Goal: Transaction & Acquisition: Book appointment/travel/reservation

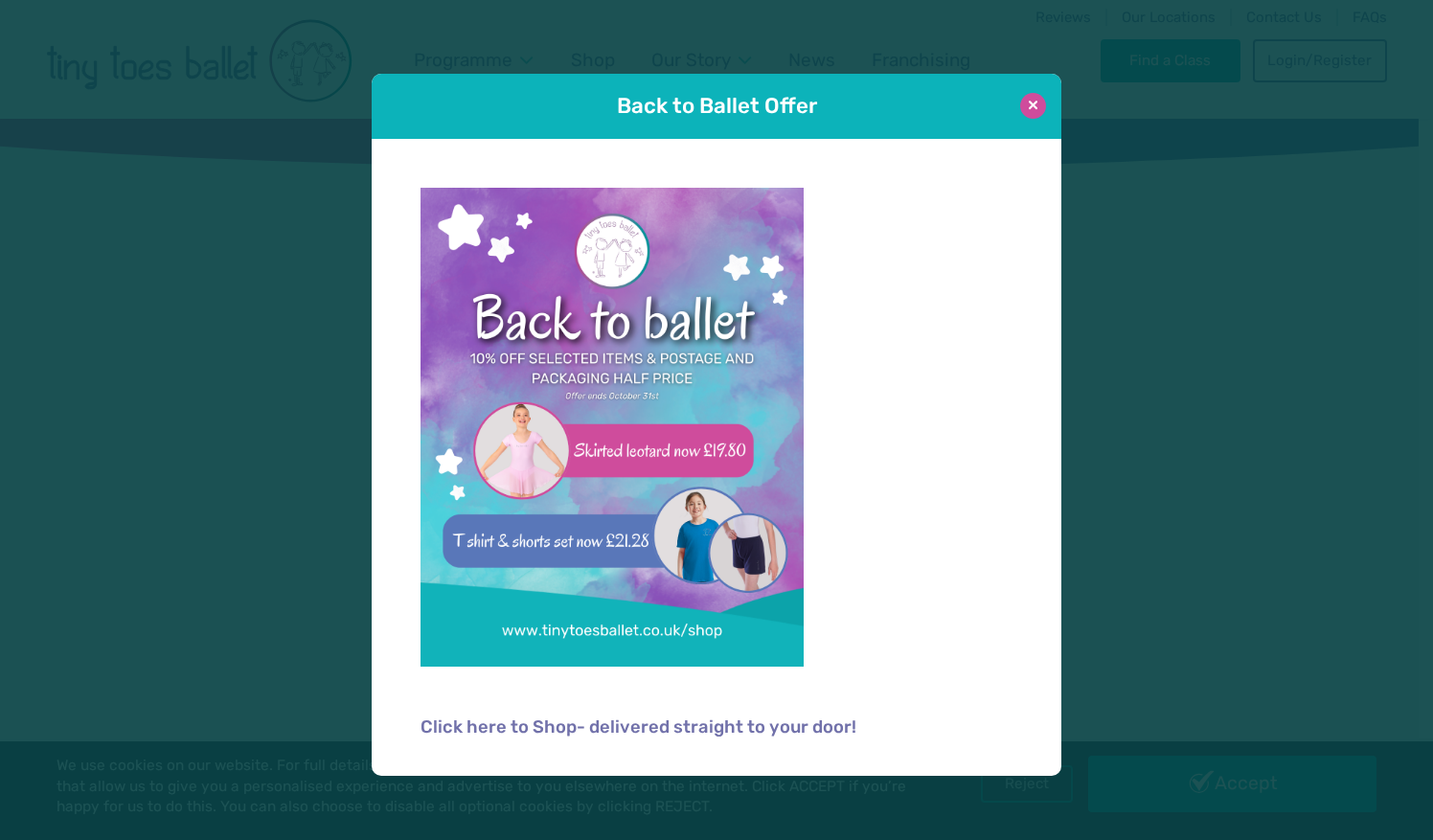
type input "**********"
click at [1040, 101] on button at bounding box center [1033, 106] width 26 height 26
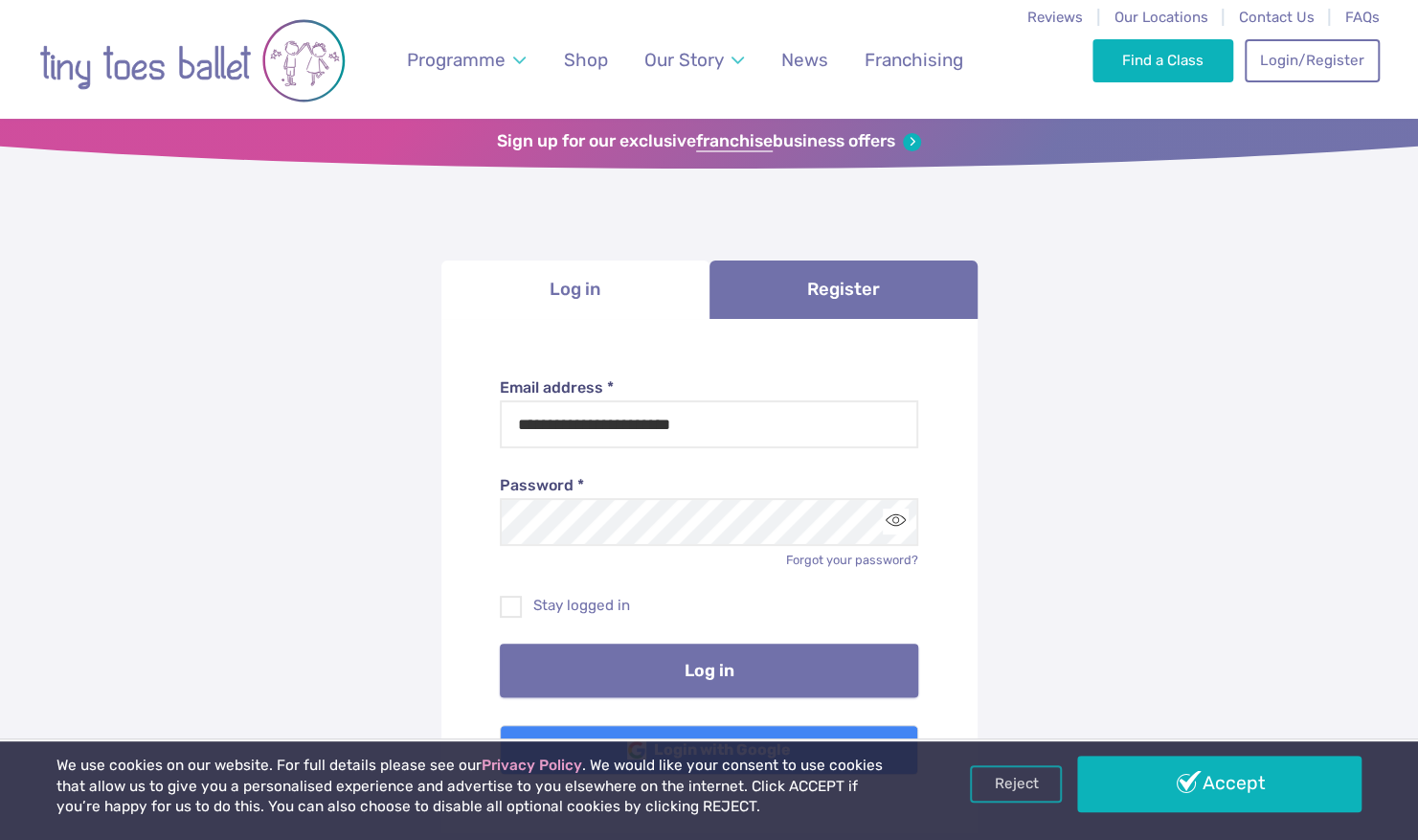
click at [763, 669] on button "Log in" at bounding box center [709, 670] width 418 height 53
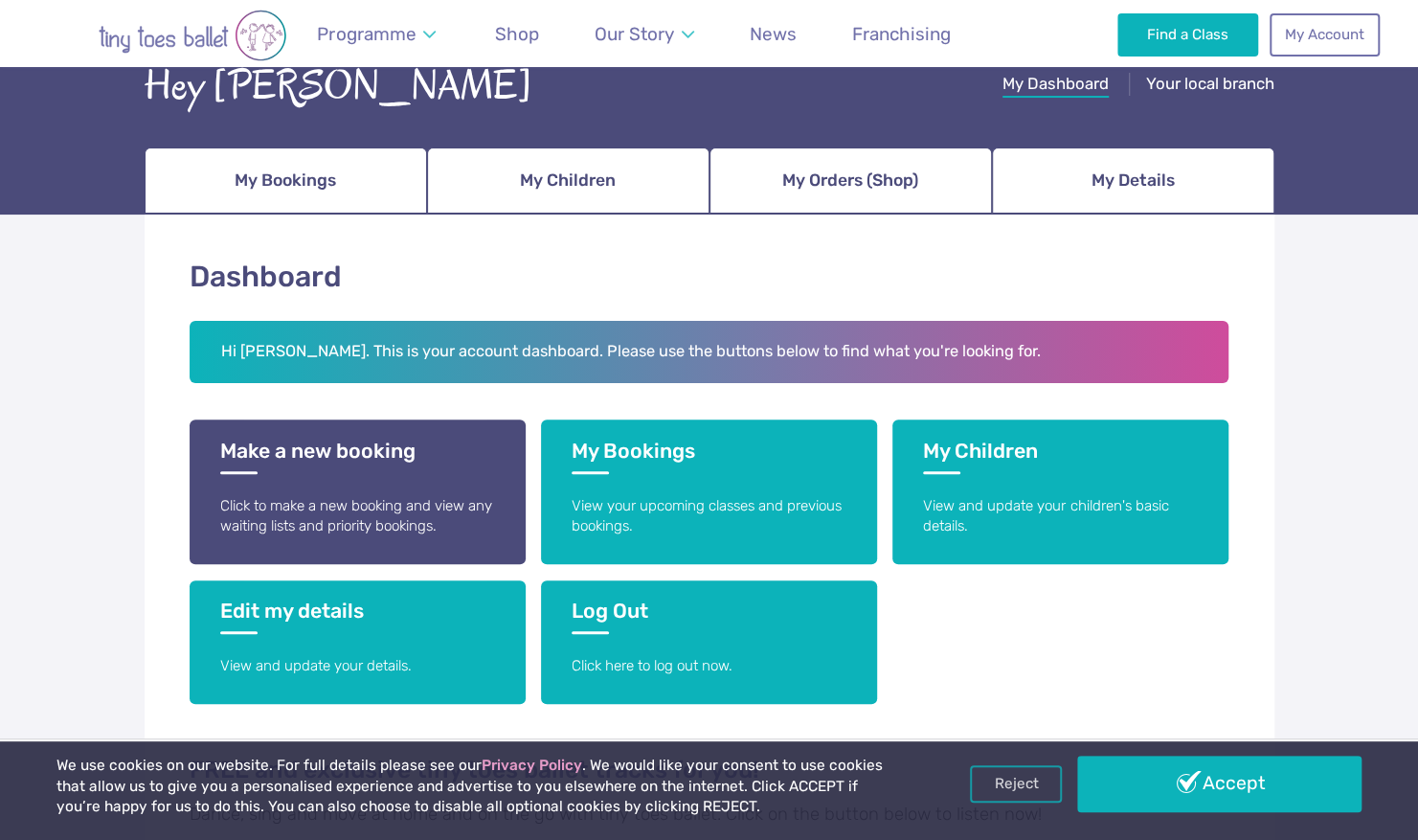
scroll to position [287, 0]
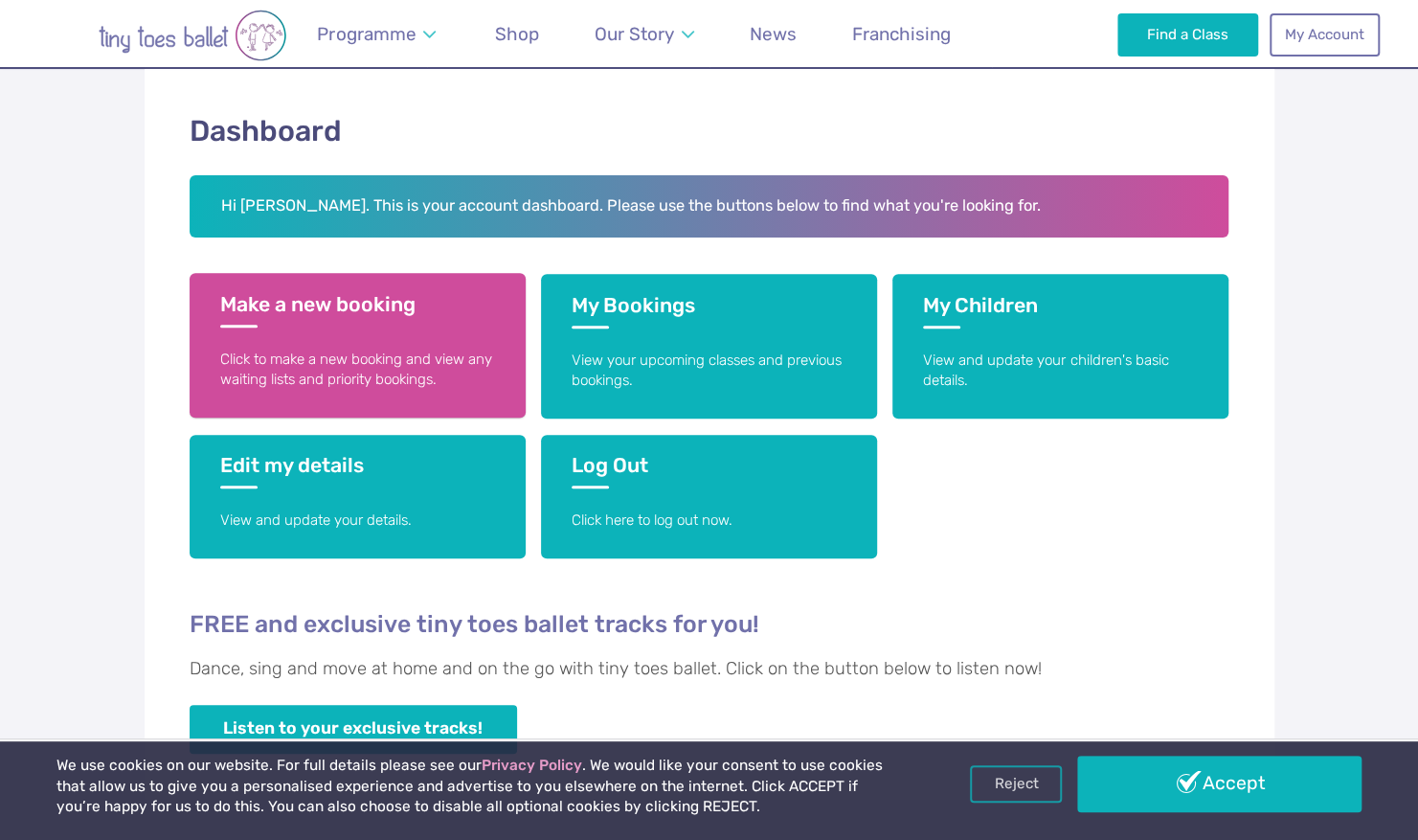
click at [391, 324] on h3 "Make a new booking" at bounding box center [357, 310] width 274 height 36
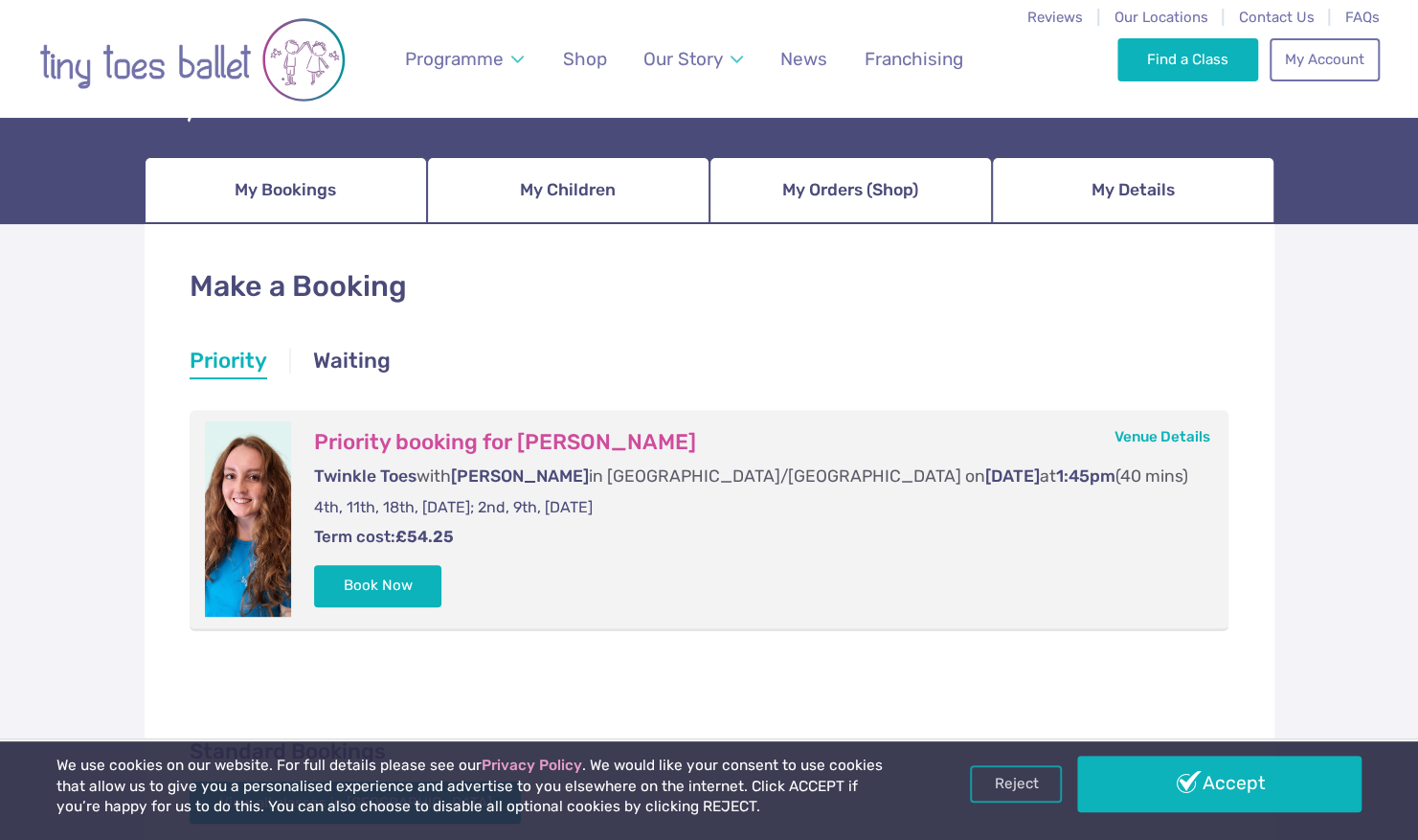
scroll to position [287, 0]
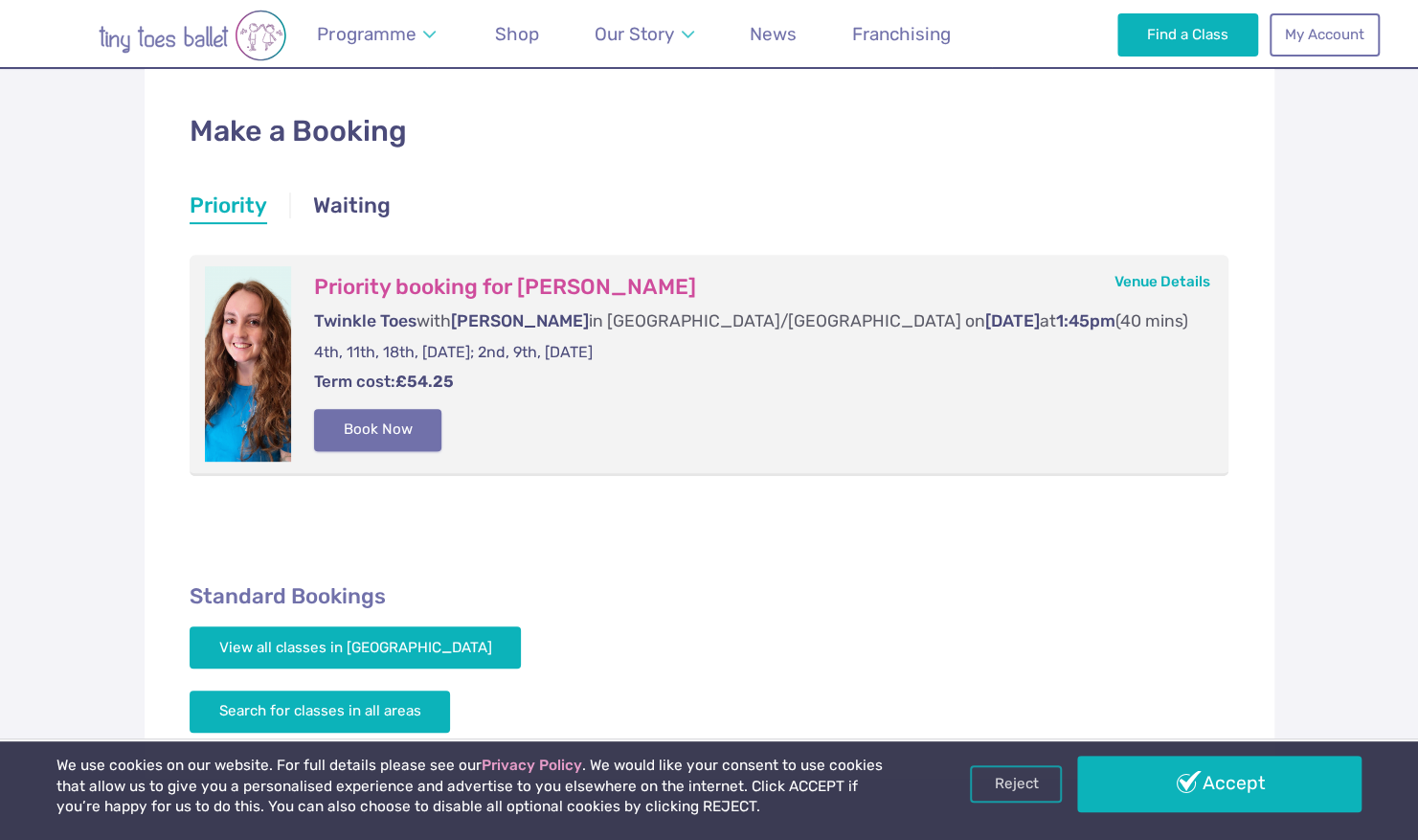
click at [386, 430] on button "Book Now" at bounding box center [378, 430] width 128 height 43
click at [1351, 400] on link "Basket 1" at bounding box center [1376, 420] width 82 height 76
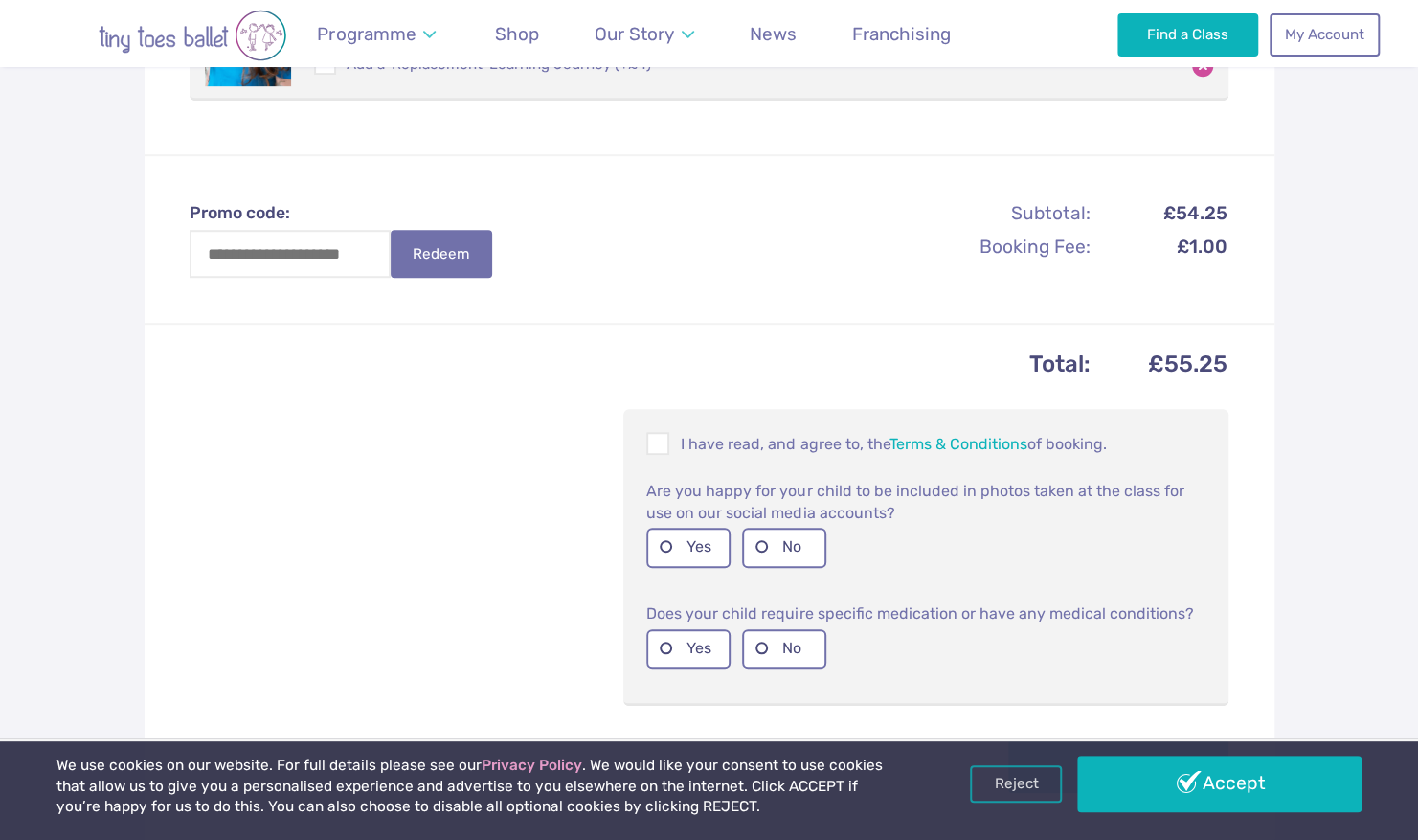
scroll to position [575, 0]
click at [324, 252] on input "Promo code:" at bounding box center [289, 253] width 201 height 48
click at [433, 247] on button "Redeem" at bounding box center [441, 252] width 101 height 48
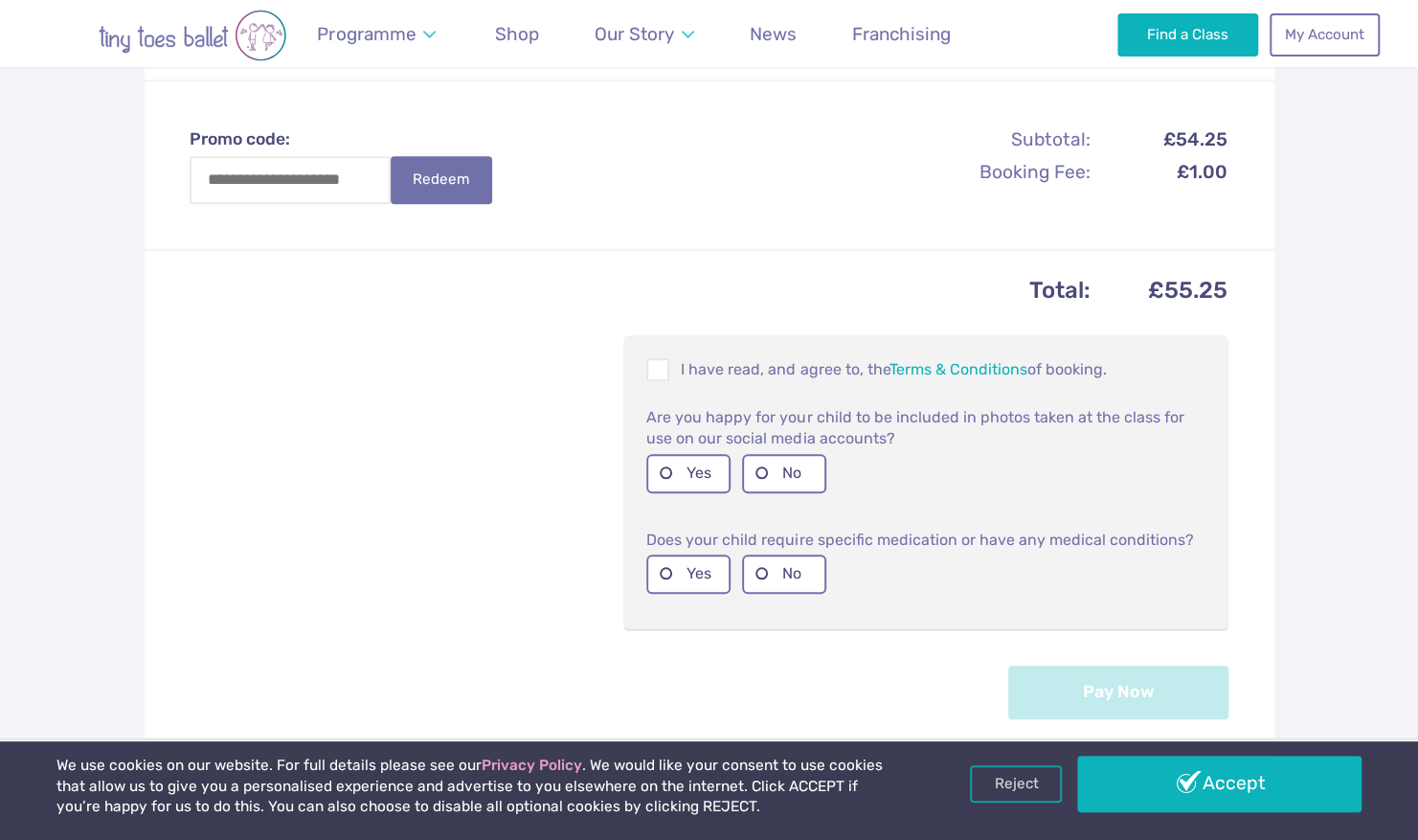
scroll to position [766, 0]
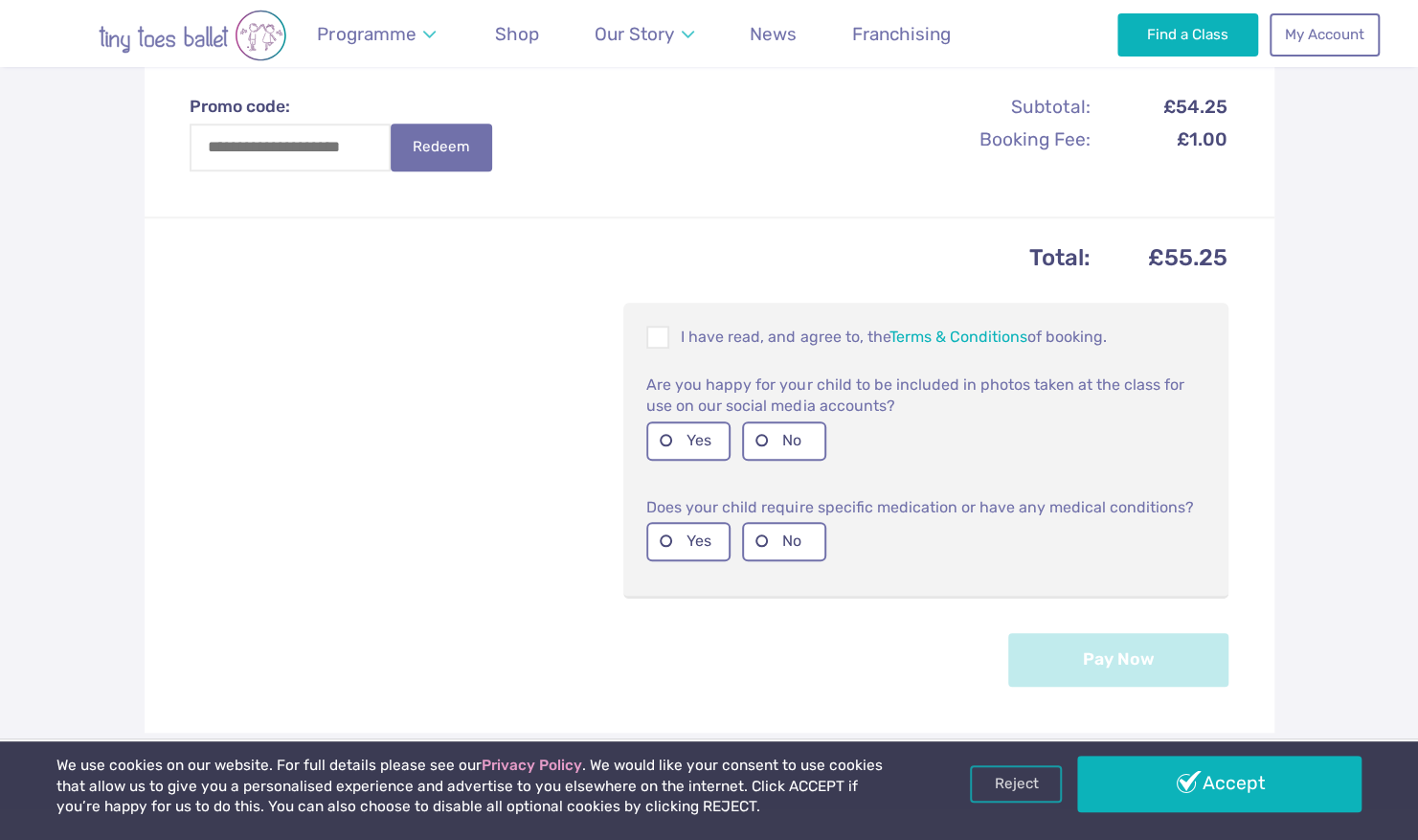
click at [640, 318] on div "I have read, and agree to, the Terms & Conditions of booking." at bounding box center [927, 338] width 575 height 41
click at [651, 331] on span at bounding box center [658, 340] width 21 height 18
click at [663, 421] on label "Yes" at bounding box center [688, 441] width 84 height 40
click at [760, 522] on label "No" at bounding box center [784, 542] width 84 height 40
click at [1096, 632] on button "Pay Now" at bounding box center [1119, 659] width 220 height 53
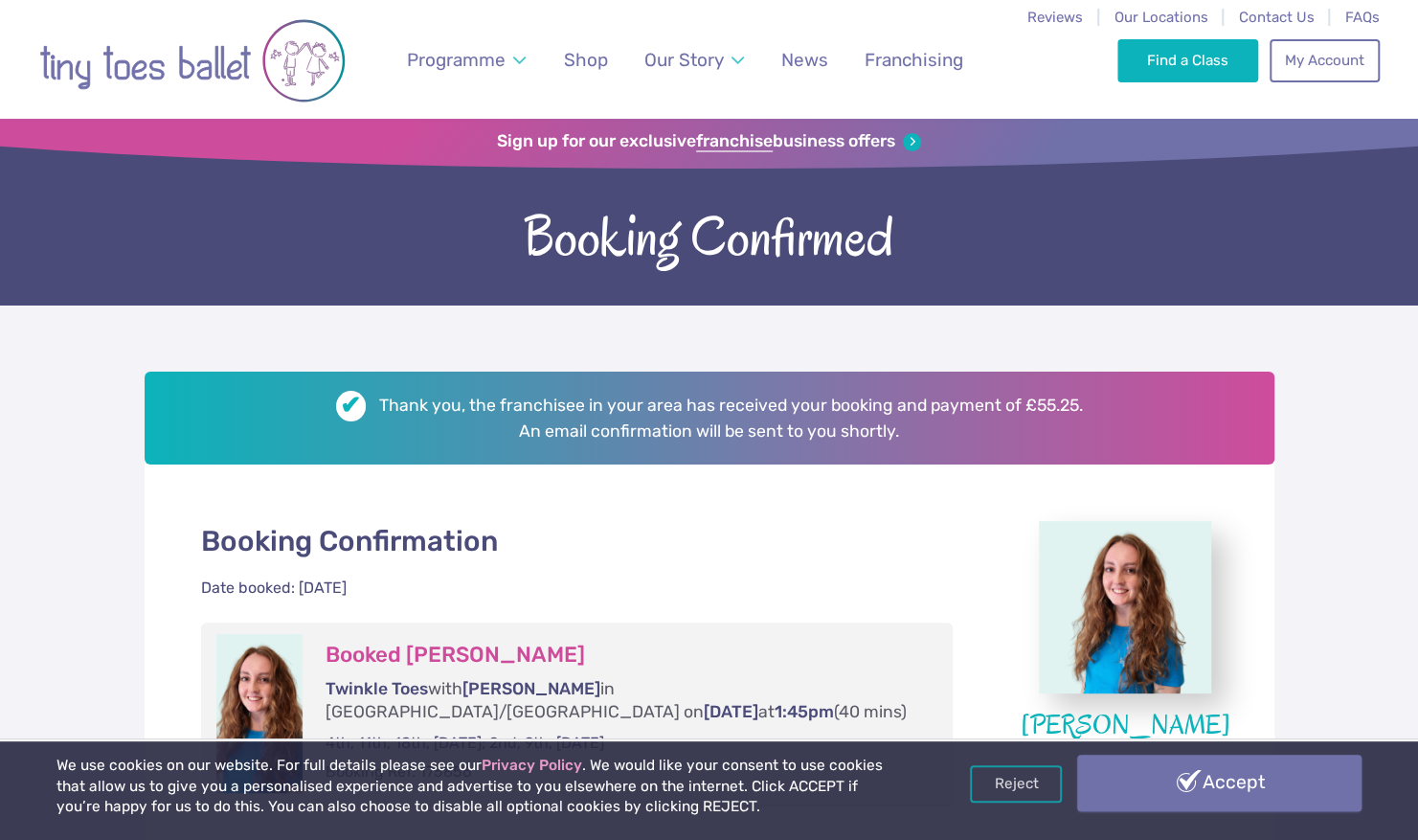
drag, startPoint x: 1208, startPoint y: 773, endPoint x: 1184, endPoint y: 723, distance: 55.5
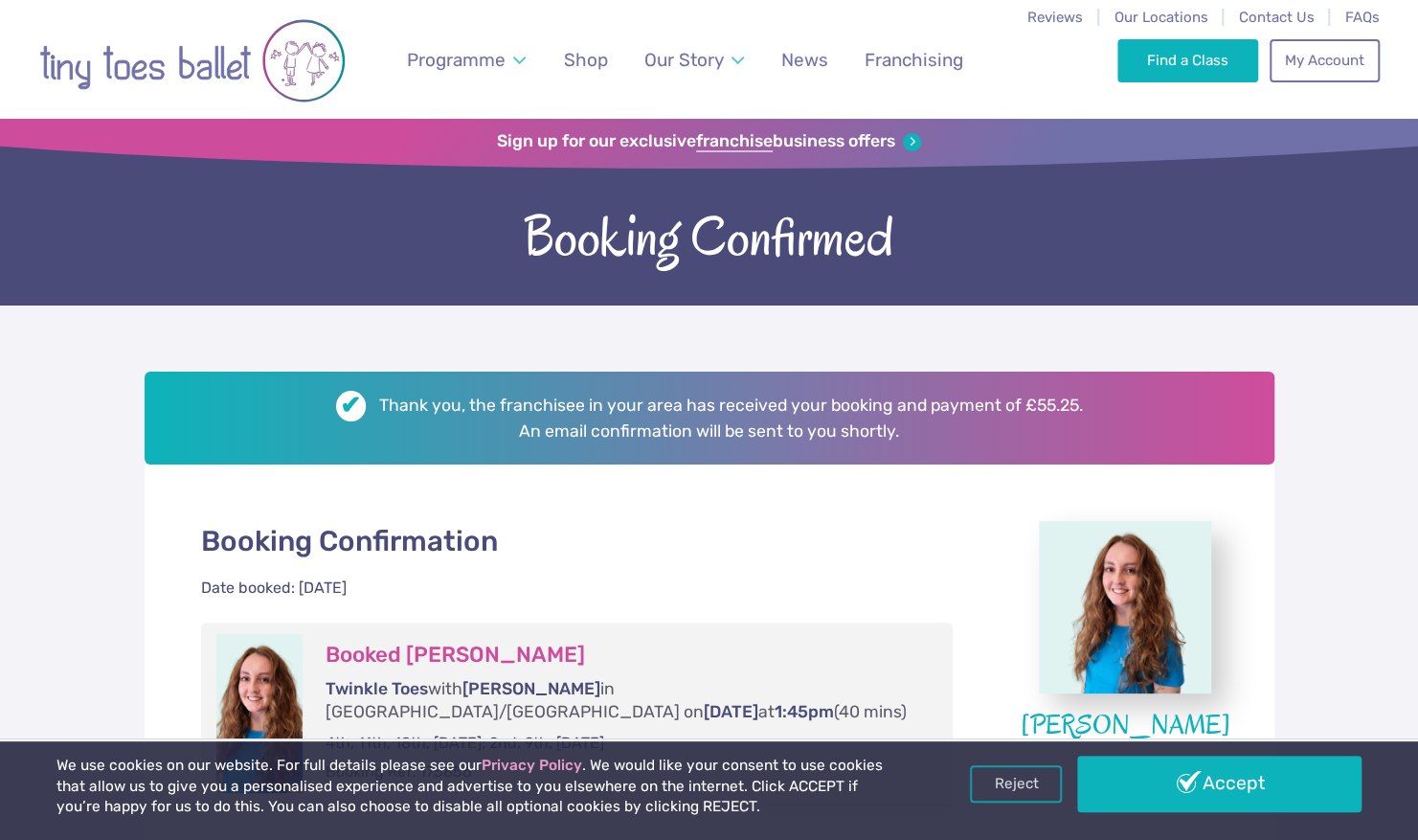
click at [1208, 773] on link "Accept" at bounding box center [1219, 783] width 284 height 55
